Goal: Transaction & Acquisition: Purchase product/service

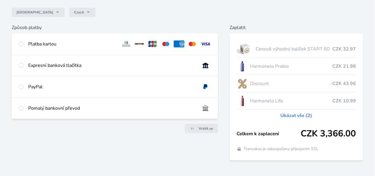
scroll to position [59, 0]
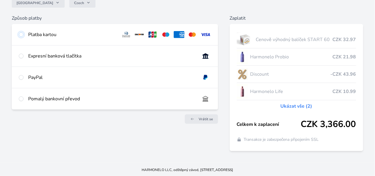
click at [24, 35] on input "radio" at bounding box center [21, 34] width 5 height 5
radio input "true"
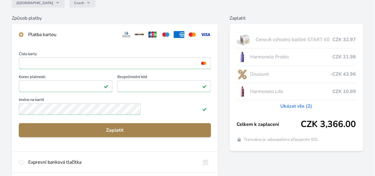
click at [139, 134] on span "Zaplatit" at bounding box center [115, 130] width 183 height 7
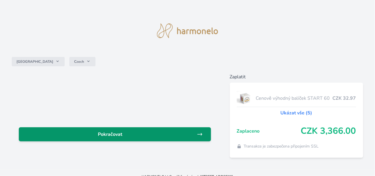
click at [138, 135] on span "Pokračovat" at bounding box center [110, 134] width 173 height 7
